Goal: Register for event/course

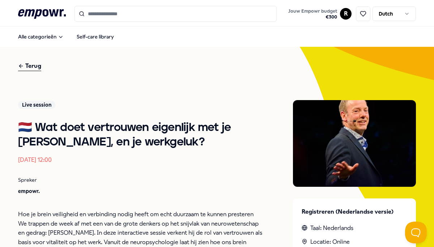
scroll to position [237, 0]
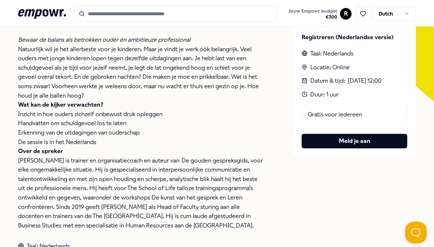
scroll to position [177, 0]
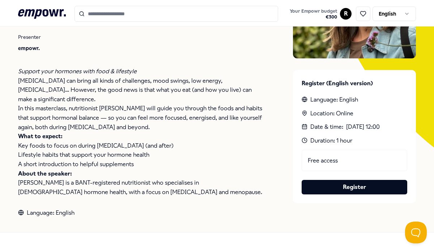
scroll to position [131, 0]
